Goal: Find specific page/section: Find specific page/section

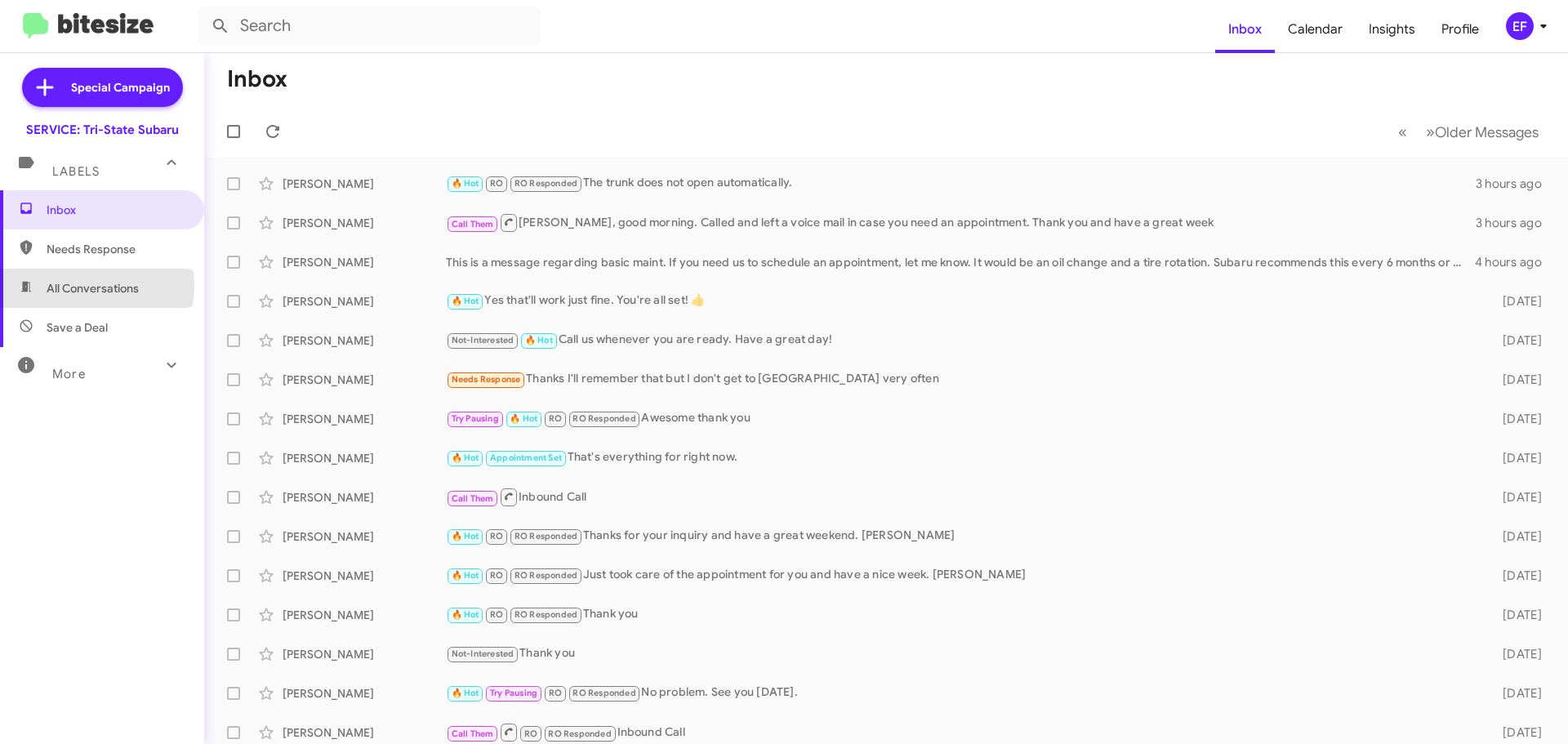
click at [79, 285] on span "All Conversations" at bounding box center [93, 288] width 92 height 17
type input "in:all-conversations"
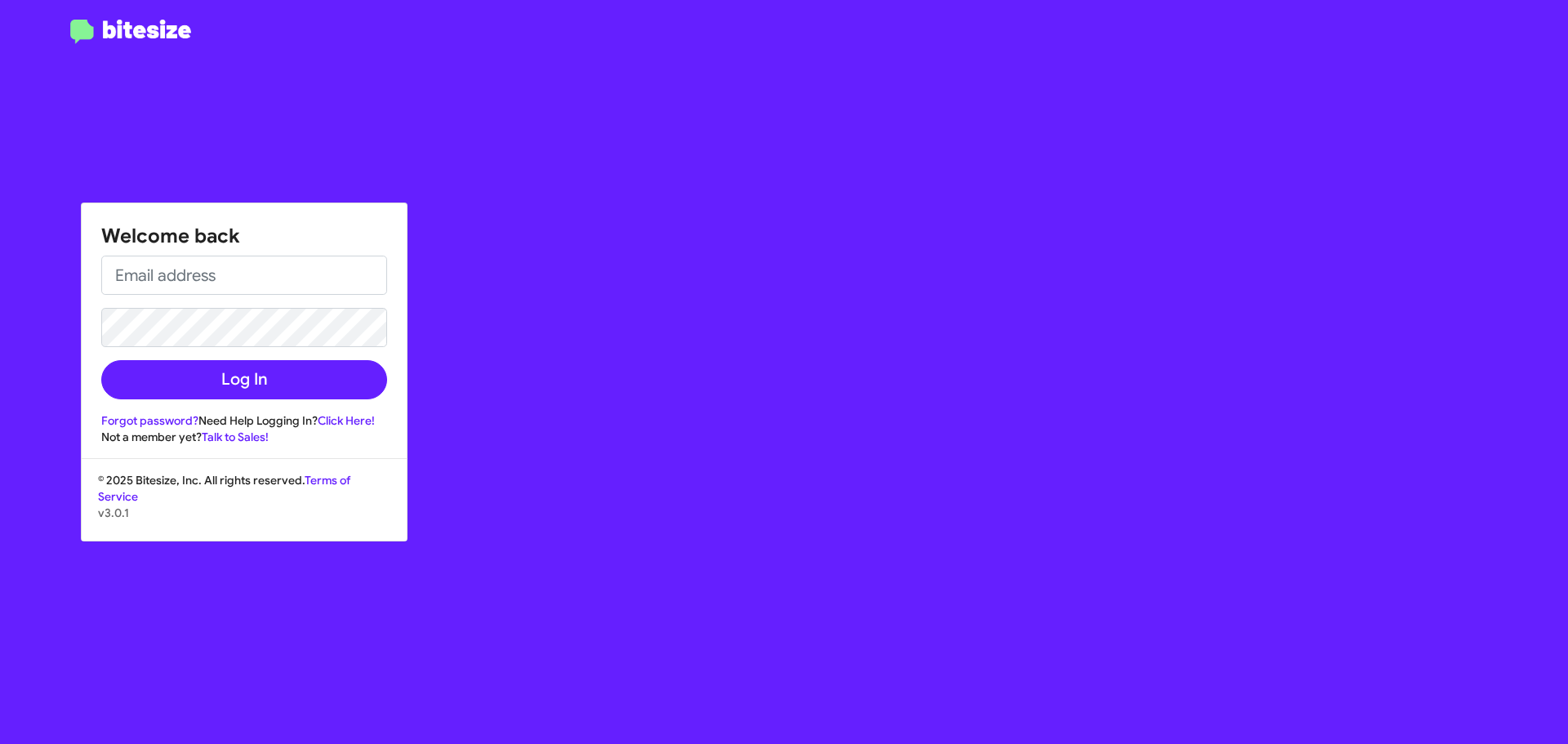
type input "[EMAIL_ADDRESS][DOMAIN_NAME]"
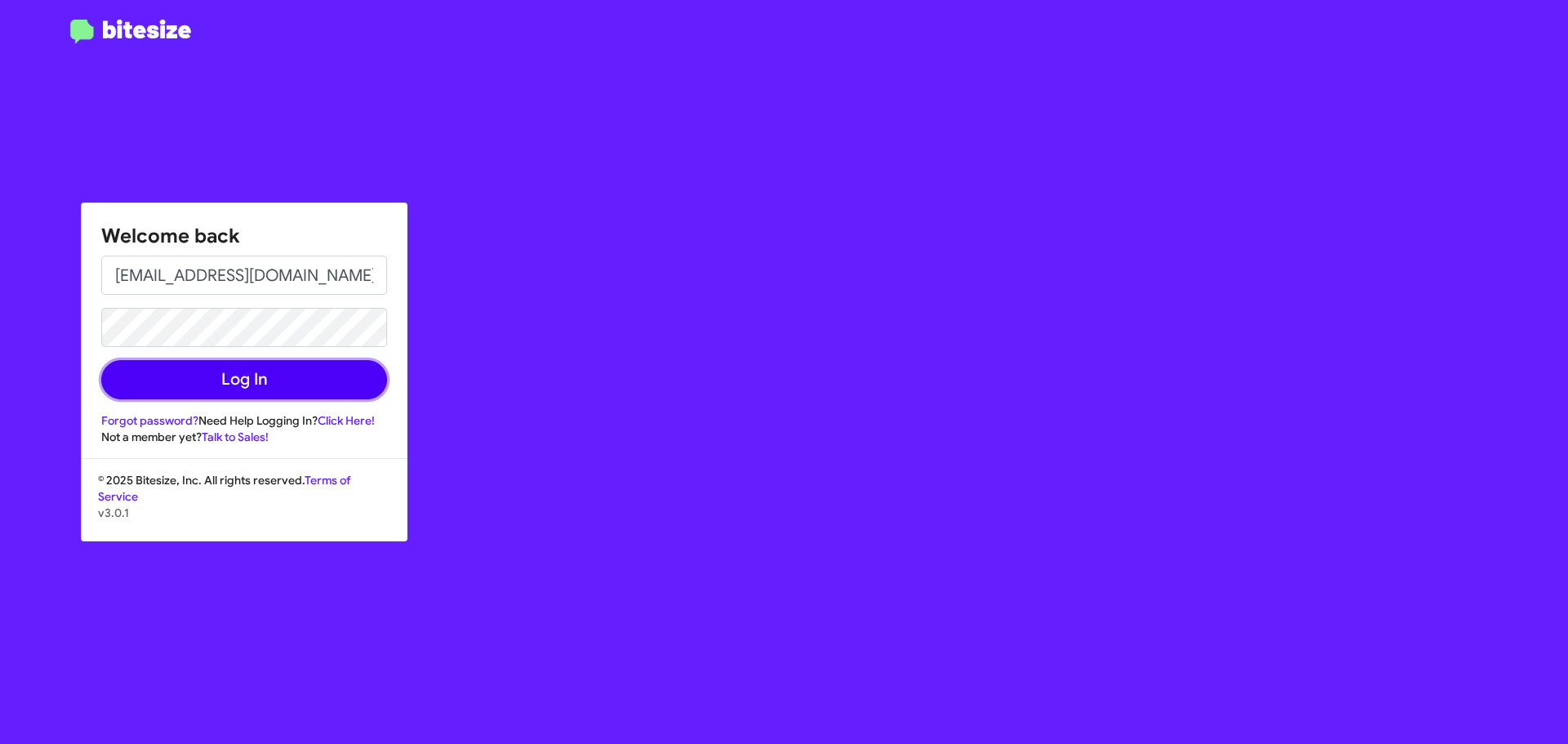
click at [244, 379] on button "Log In" at bounding box center [244, 380] width 286 height 39
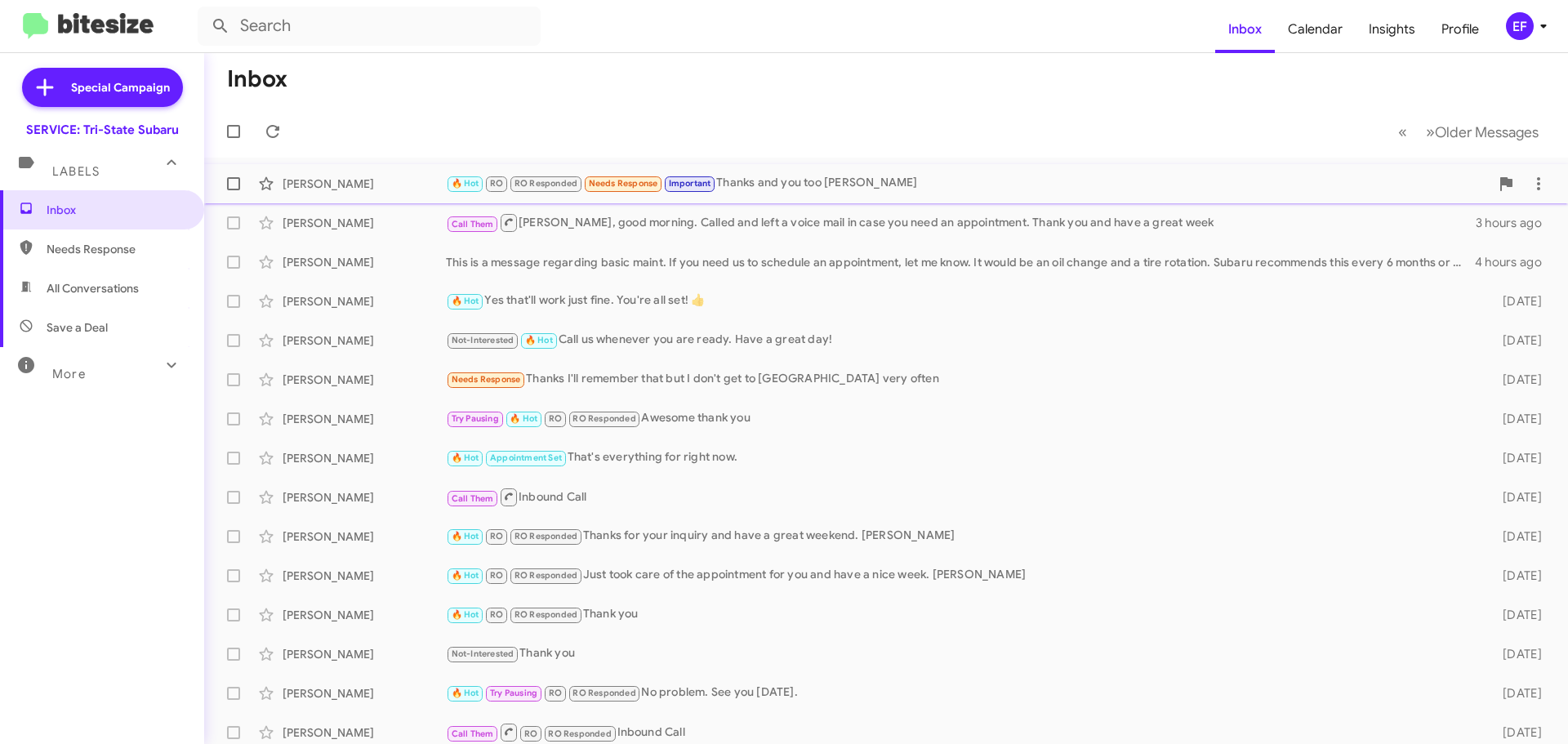
click at [330, 179] on div "[PERSON_NAME]" at bounding box center [364, 183] width 164 height 17
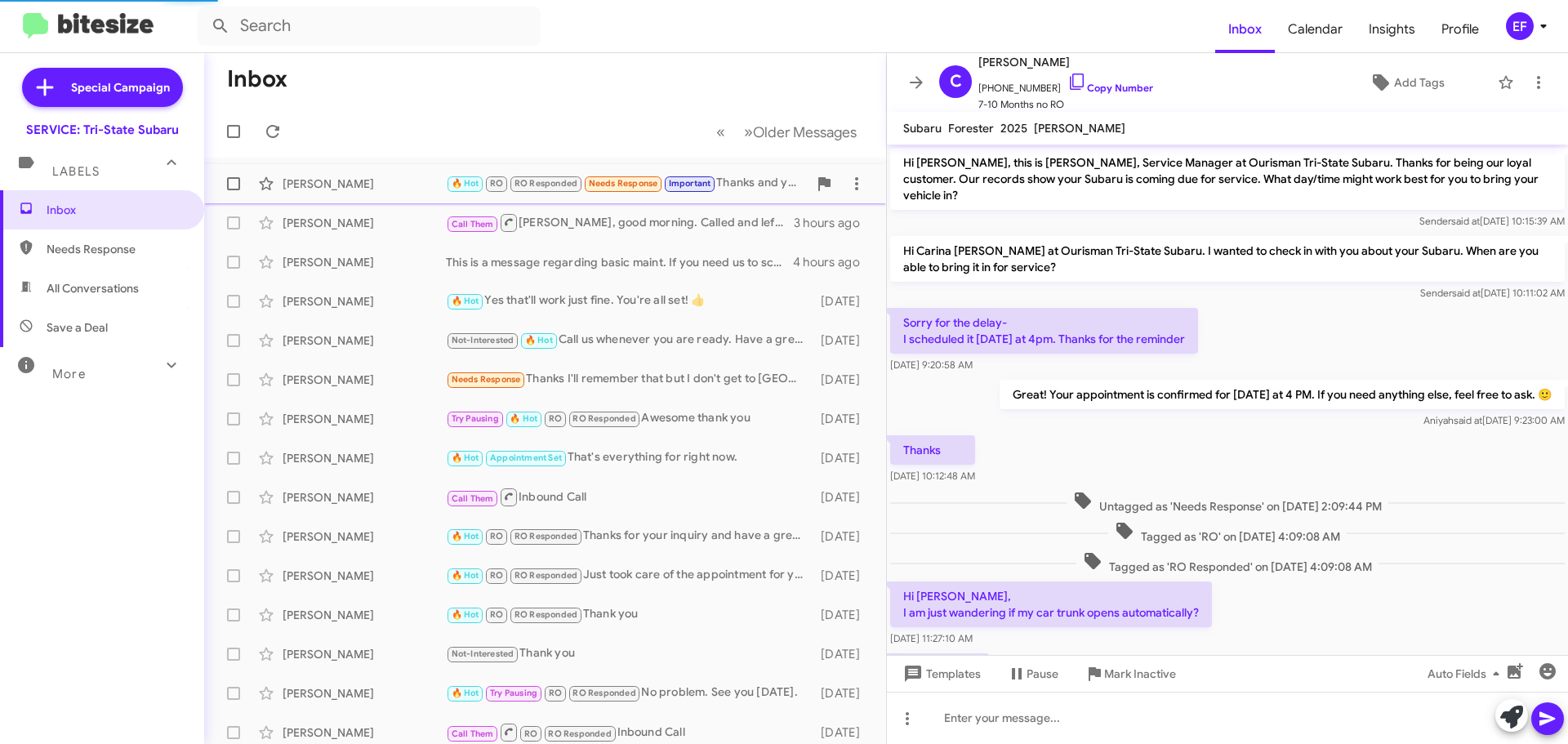
scroll to position [330, 0]
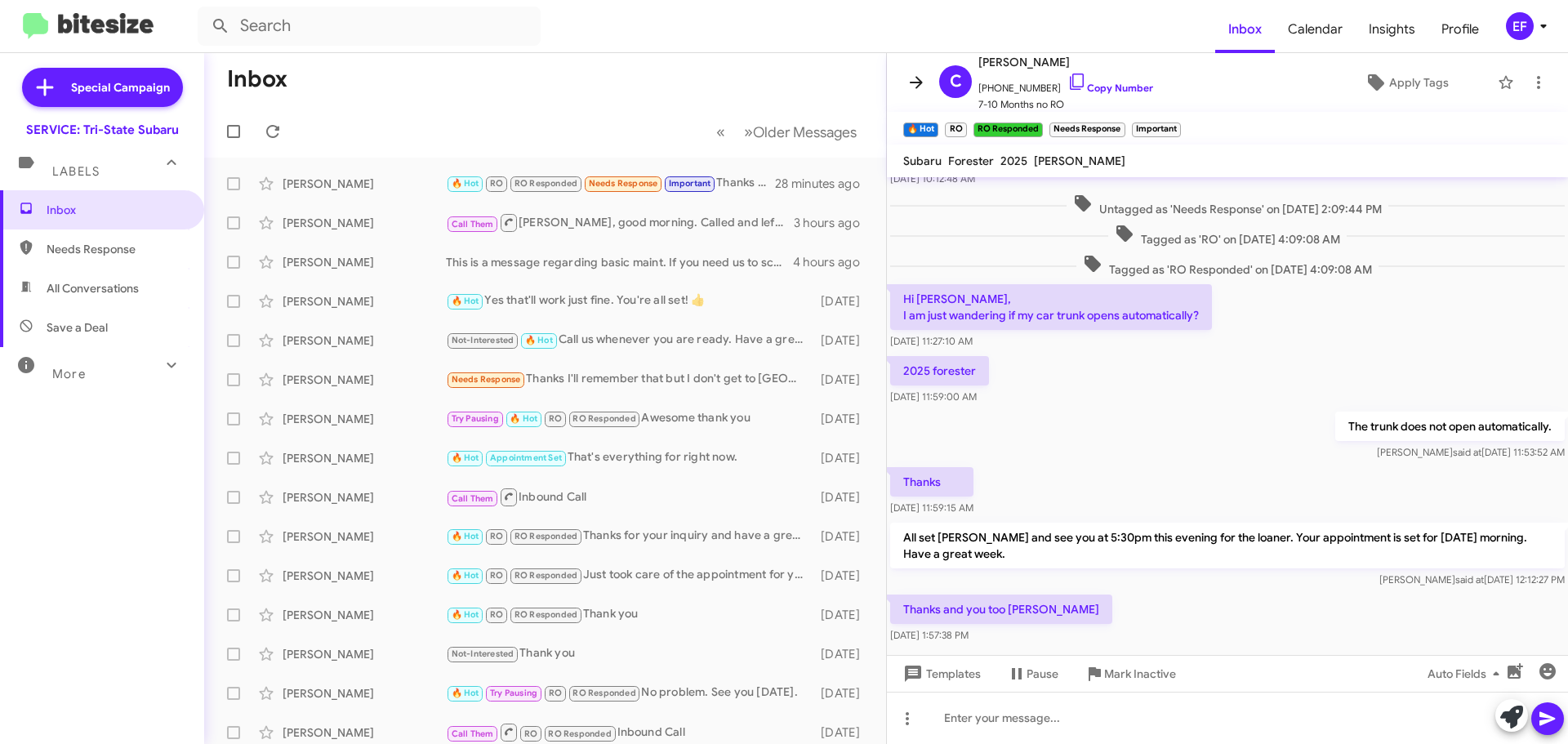
click at [909, 75] on icon at bounding box center [916, 82] width 20 height 20
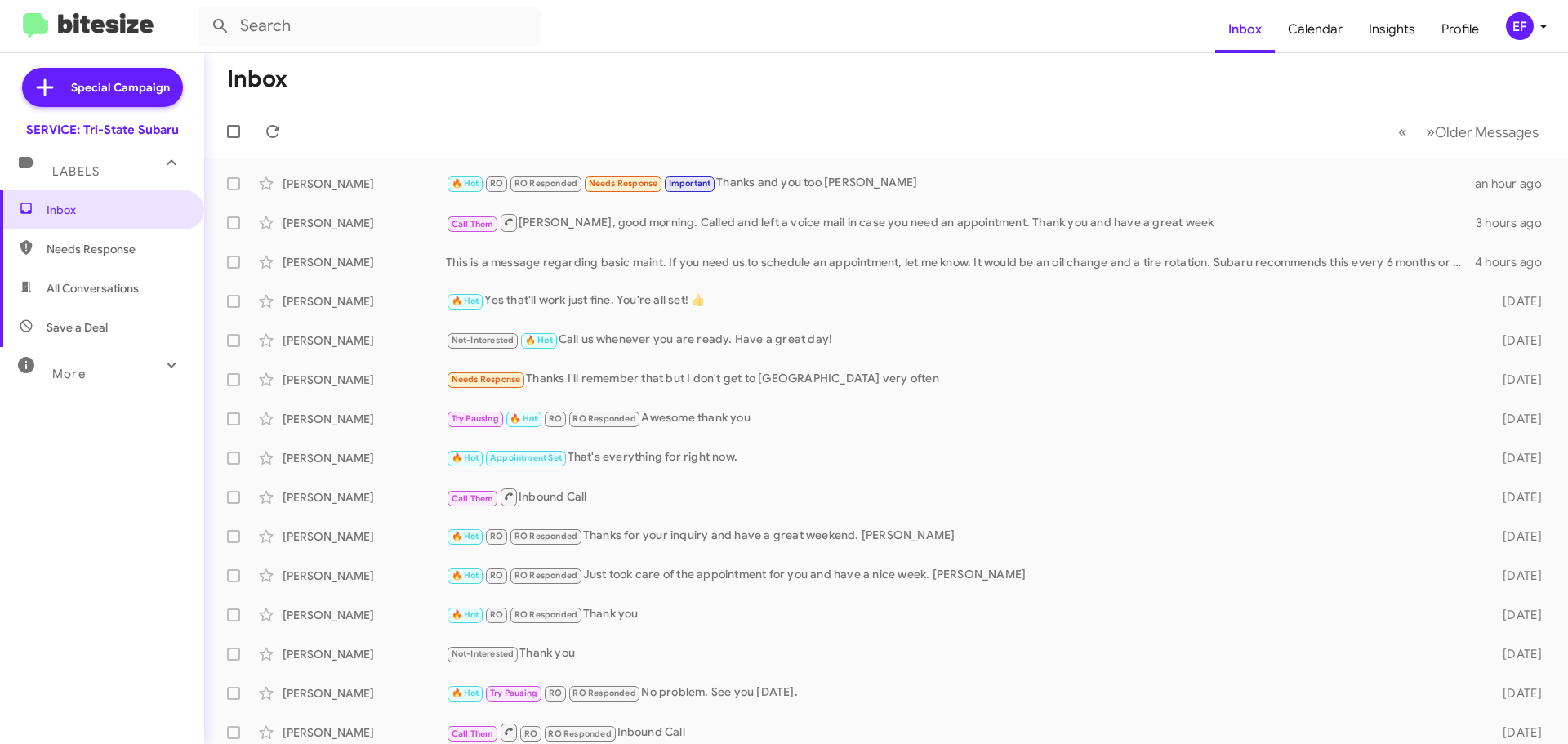
click at [108, 282] on span "All Conversations" at bounding box center [93, 288] width 92 height 17
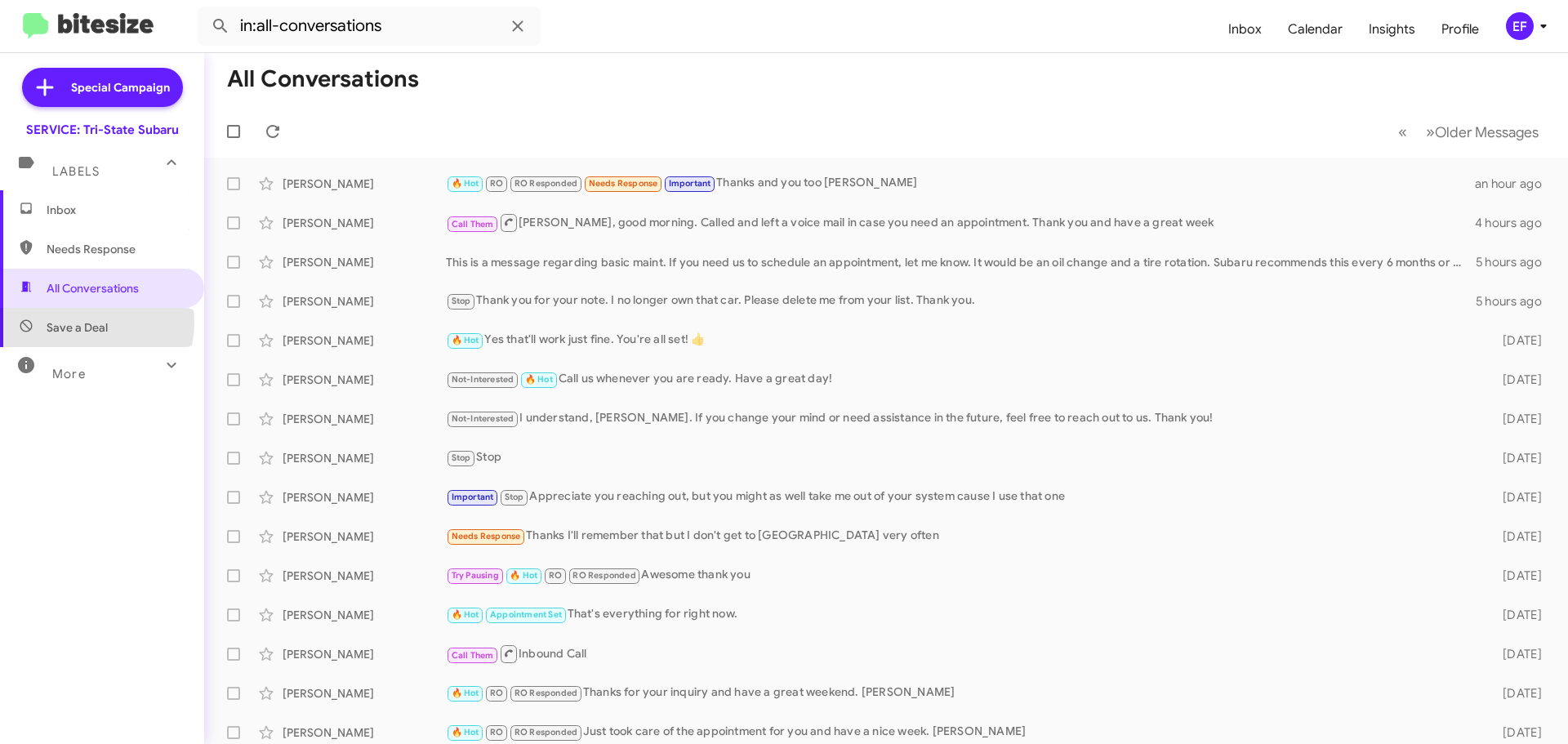
click at [77, 322] on span "Save a Deal" at bounding box center [77, 327] width 62 height 17
type input "in:not-interested"
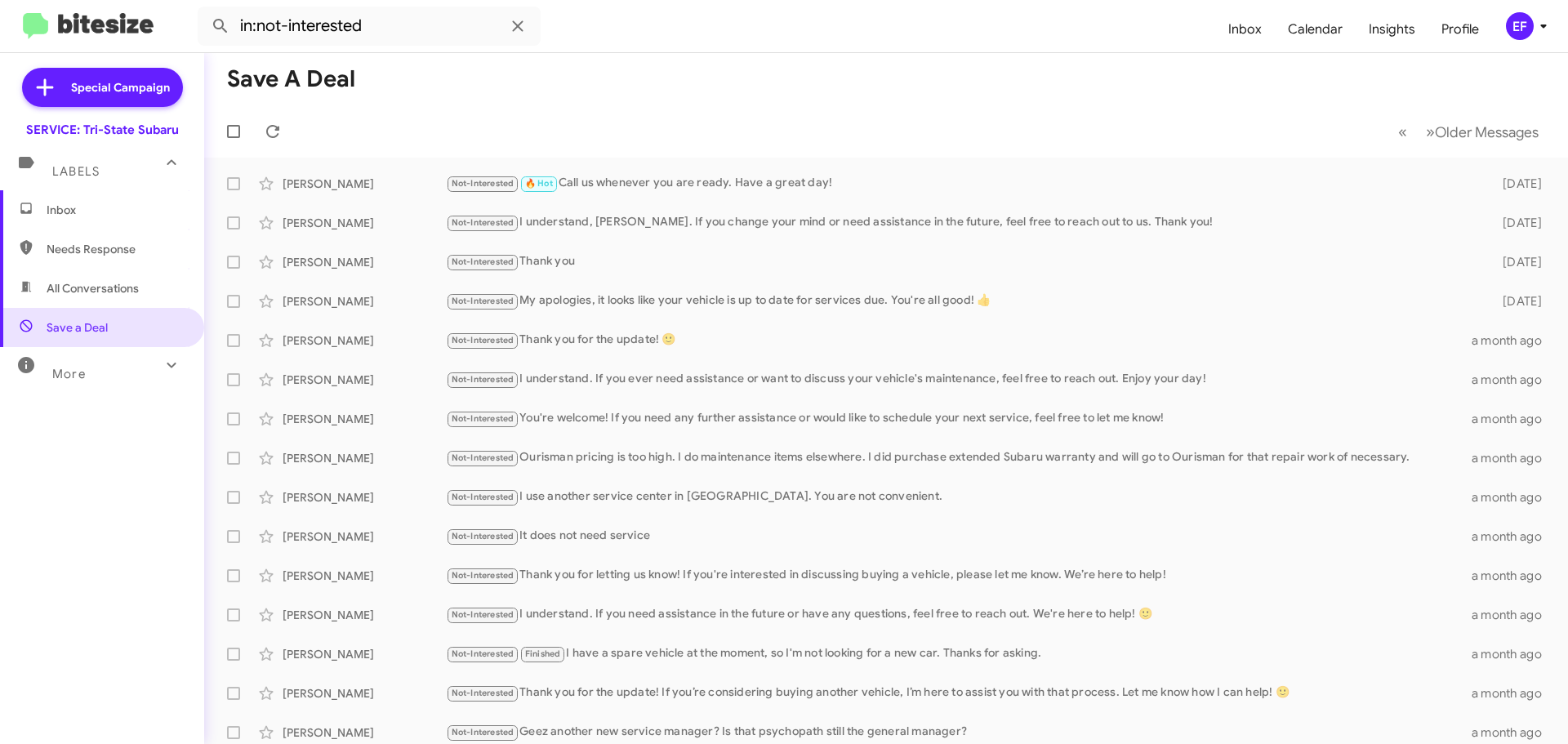
click at [162, 362] on icon at bounding box center [172, 366] width 20 height 20
click at [69, 212] on span "Inbox" at bounding box center [117, 210] width 139 height 17
